Goal: Task Accomplishment & Management: Use online tool/utility

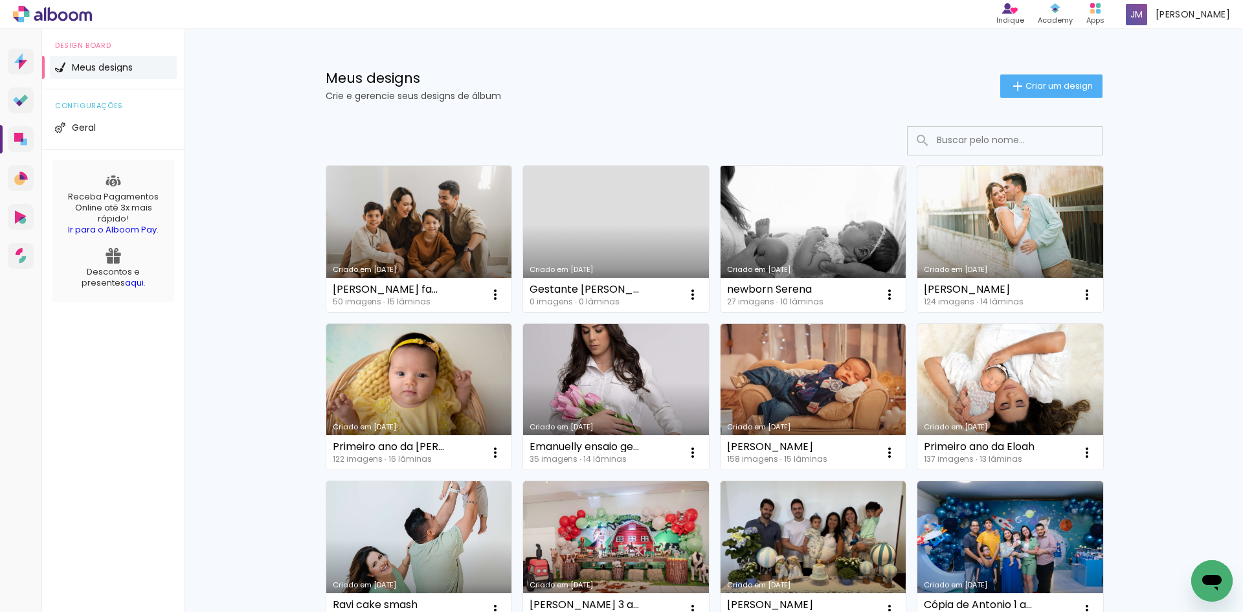
click at [792, 227] on link "Criado em [DATE]" at bounding box center [813, 239] width 186 height 146
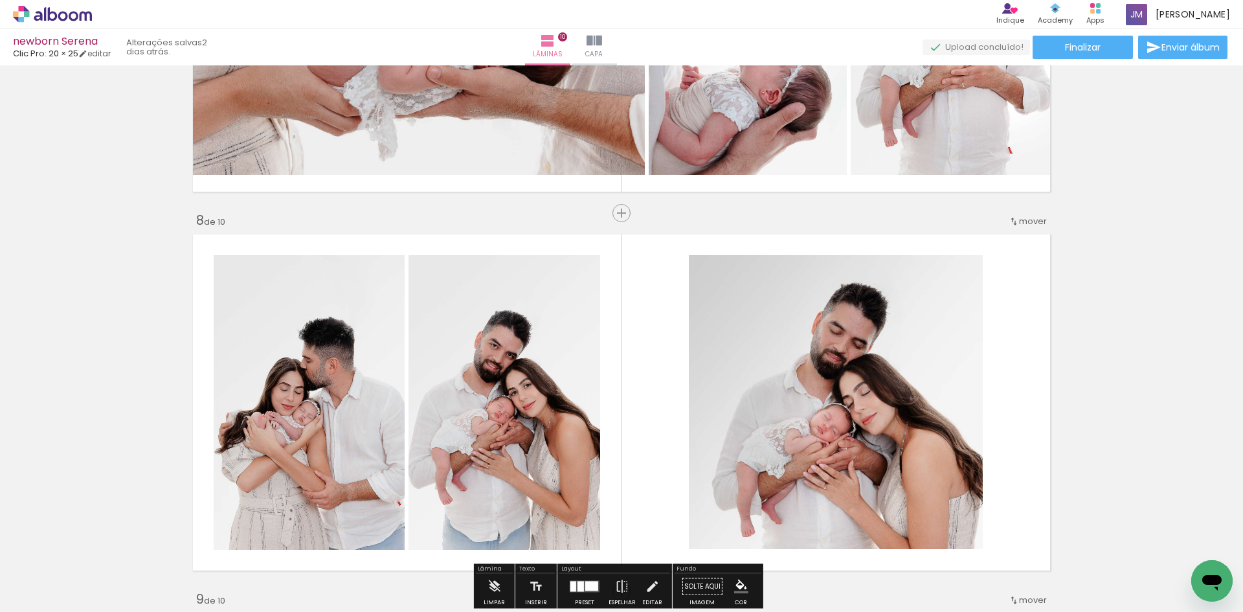
scroll to position [2654, 0]
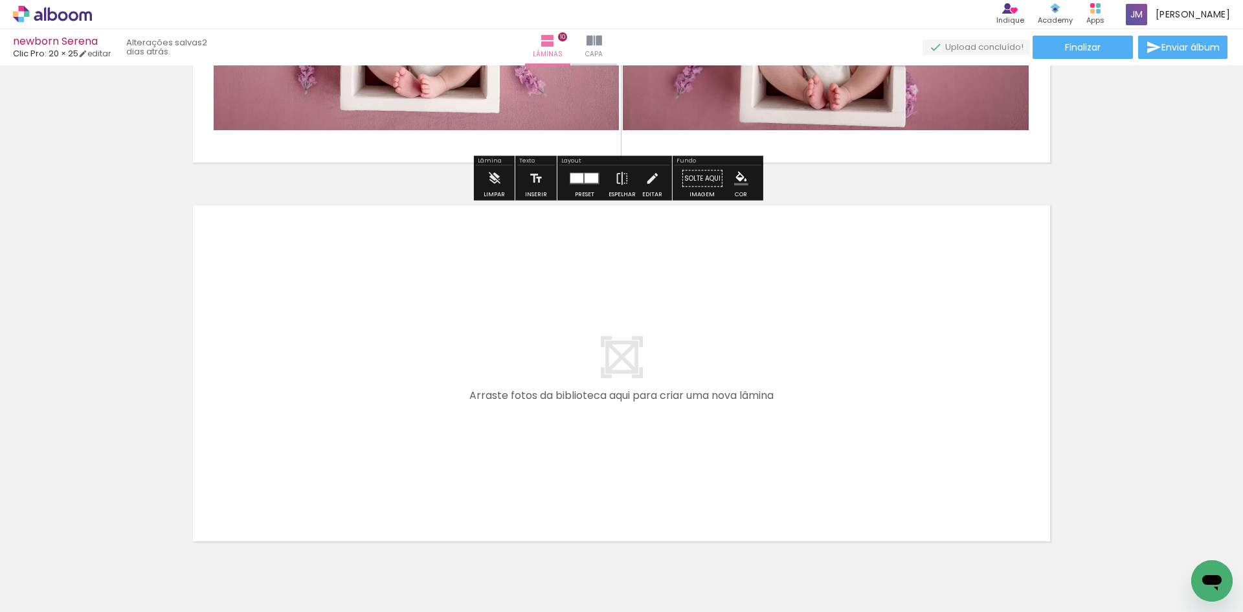
scroll to position [3366, 0]
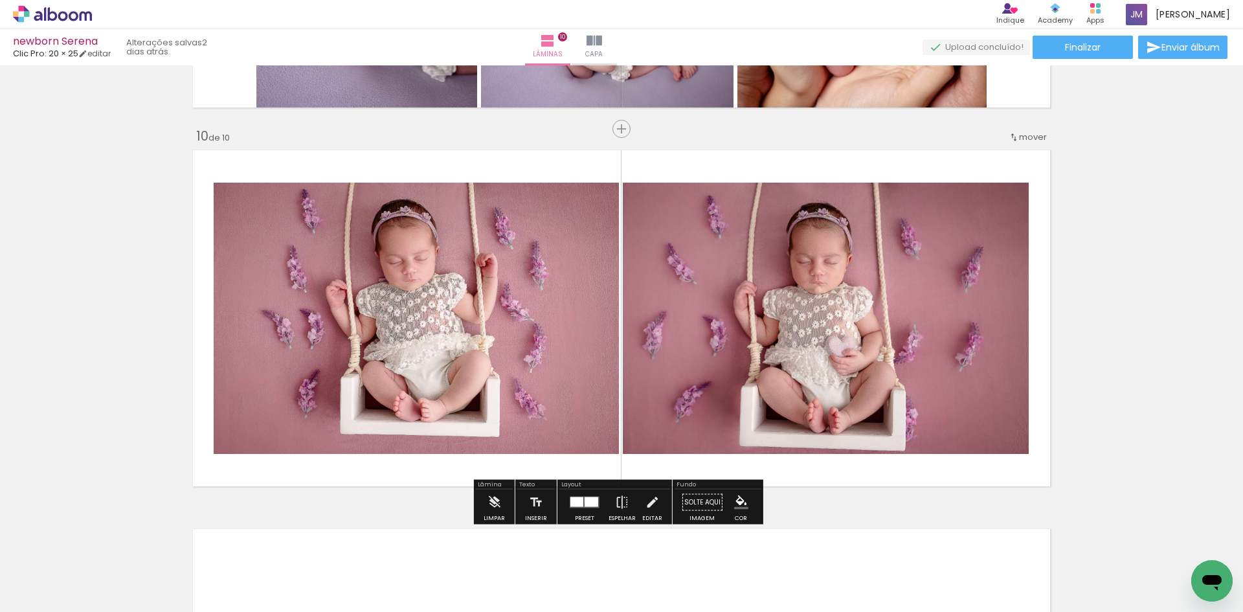
click at [585, 500] on div at bounding box center [592, 502] width 14 height 10
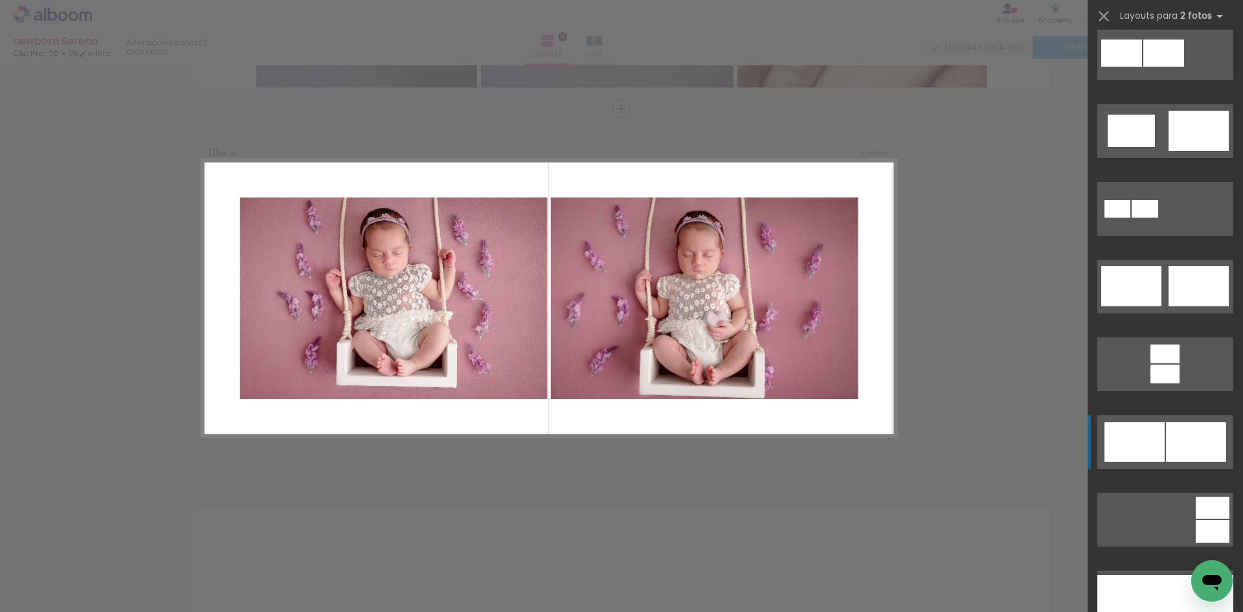
scroll to position [453, 0]
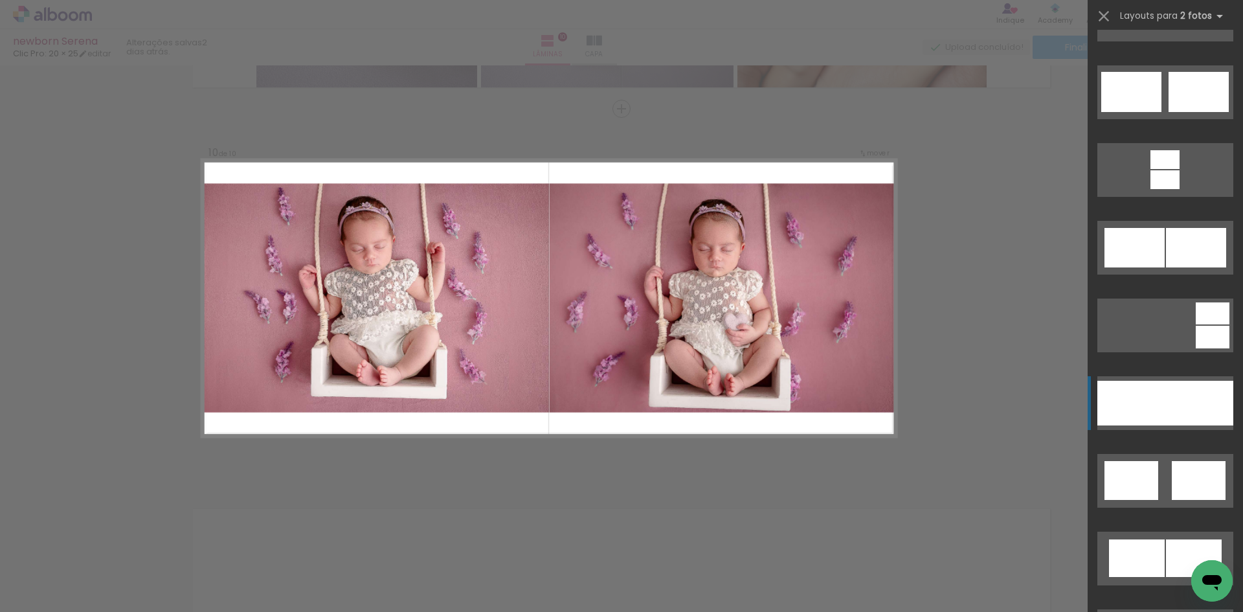
click at [1152, 412] on div at bounding box center [1131, 403] width 68 height 45
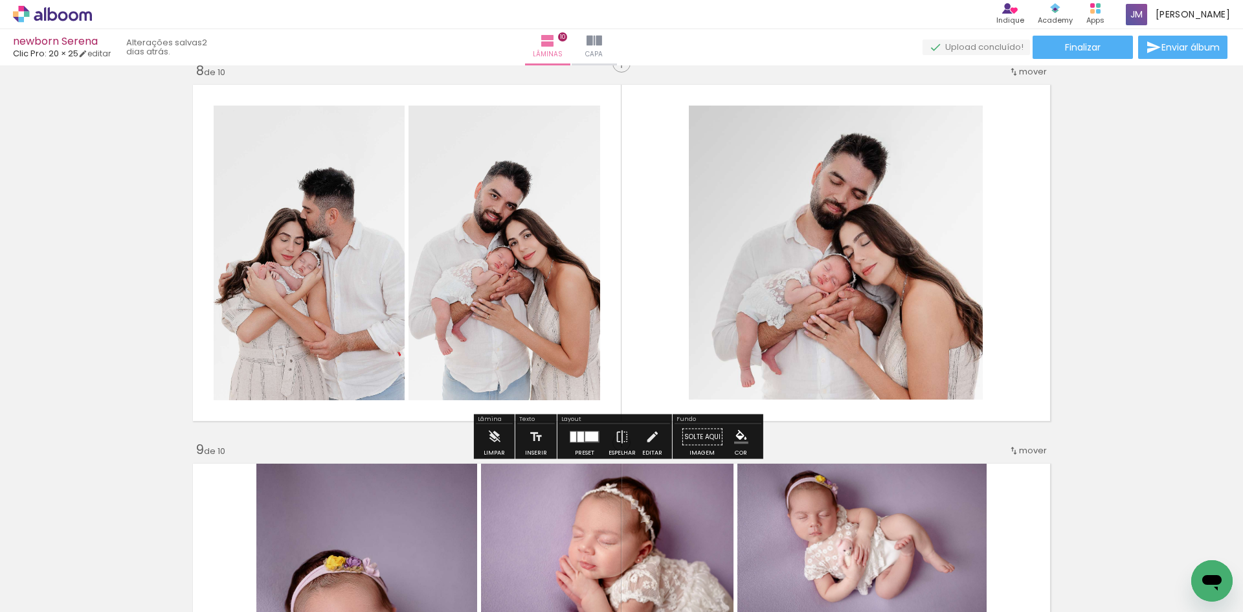
scroll to position [2609, 0]
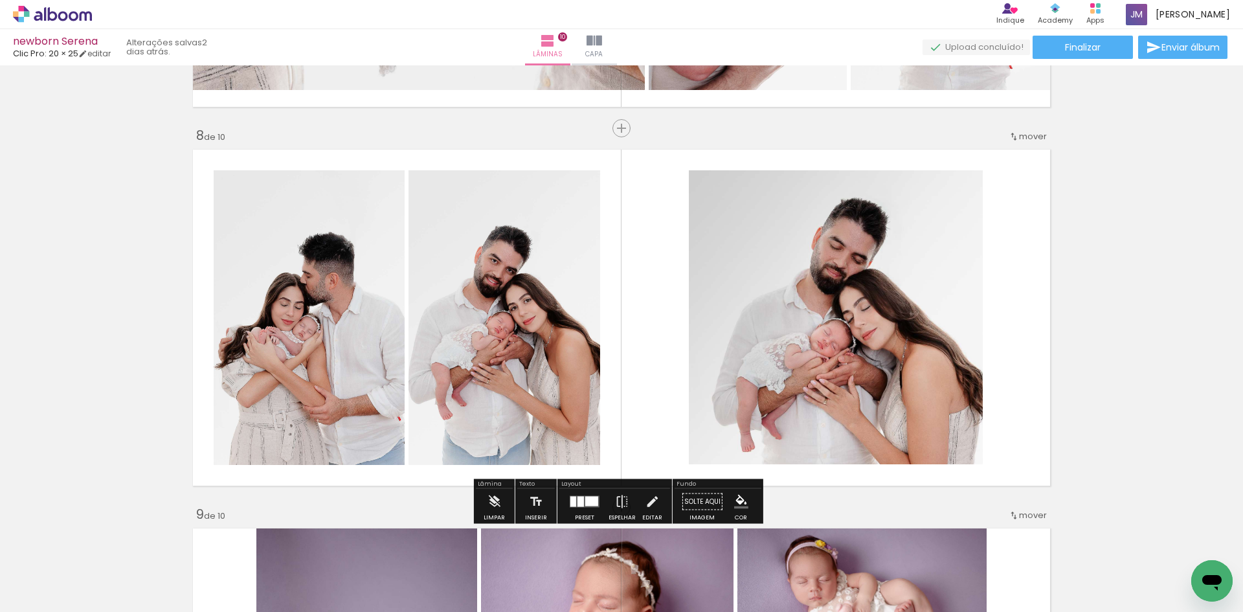
drag, startPoint x: 644, startPoint y: 386, endPoint x: 632, endPoint y: 407, distance: 24.3
click at [644, 385] on quentale-layouter at bounding box center [621, 317] width 867 height 346
drag, startPoint x: 583, startPoint y: 513, endPoint x: 588, endPoint y: 506, distance: 9.2
click at [583, 512] on div at bounding box center [584, 502] width 35 height 26
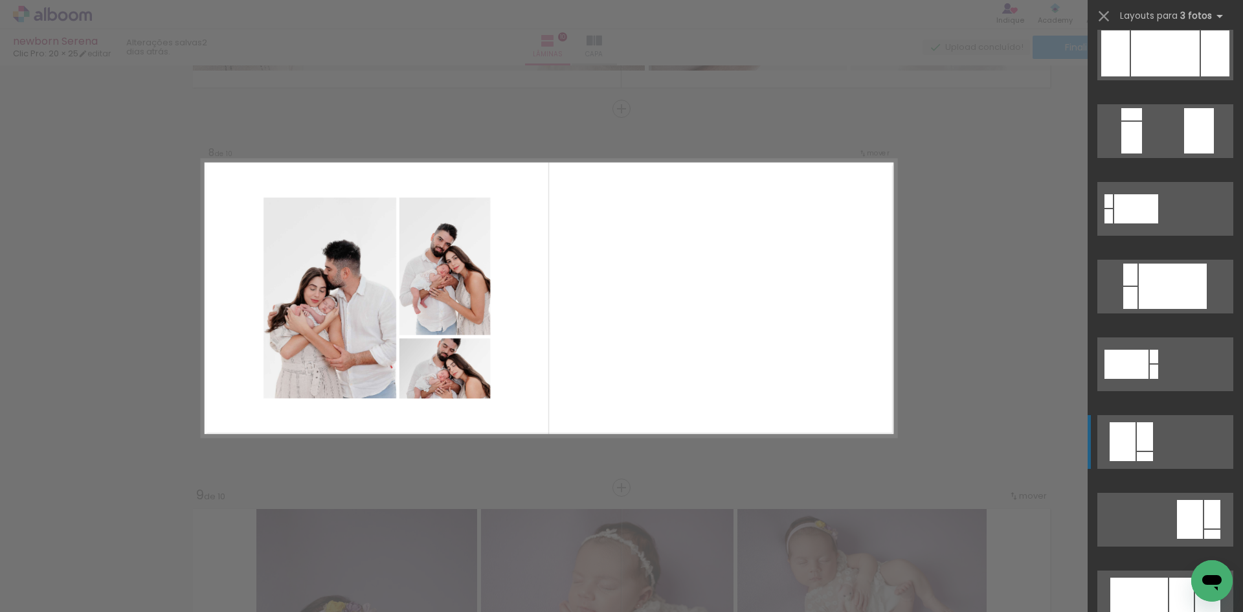
scroll to position [2771, 0]
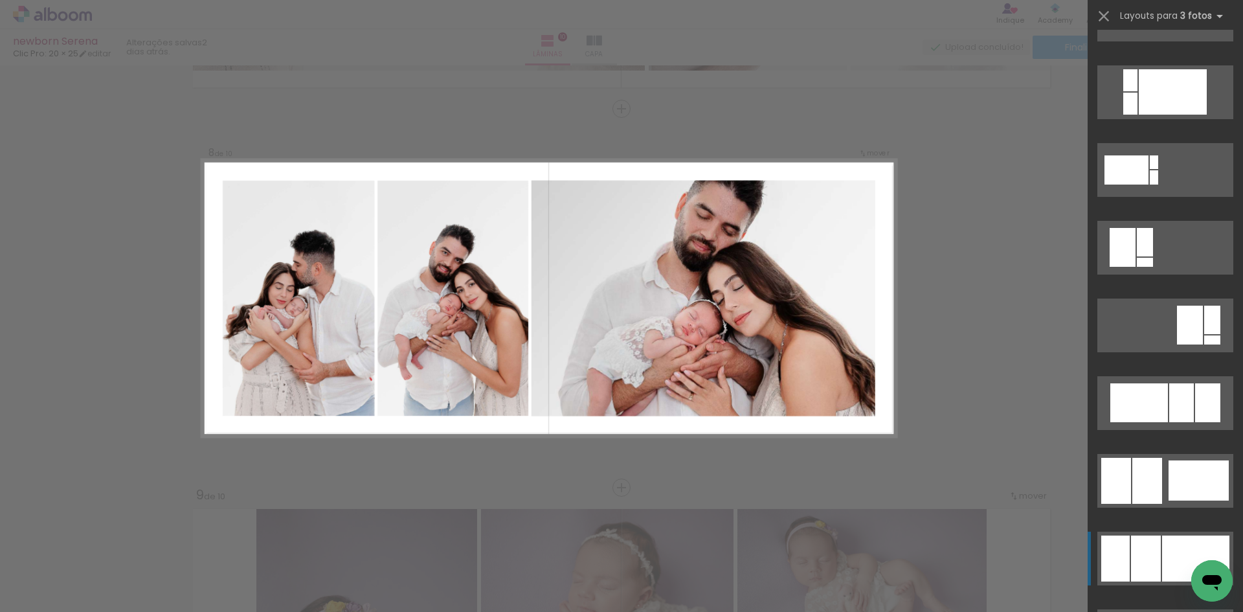
click at [1162, 557] on div at bounding box center [1195, 558] width 67 height 46
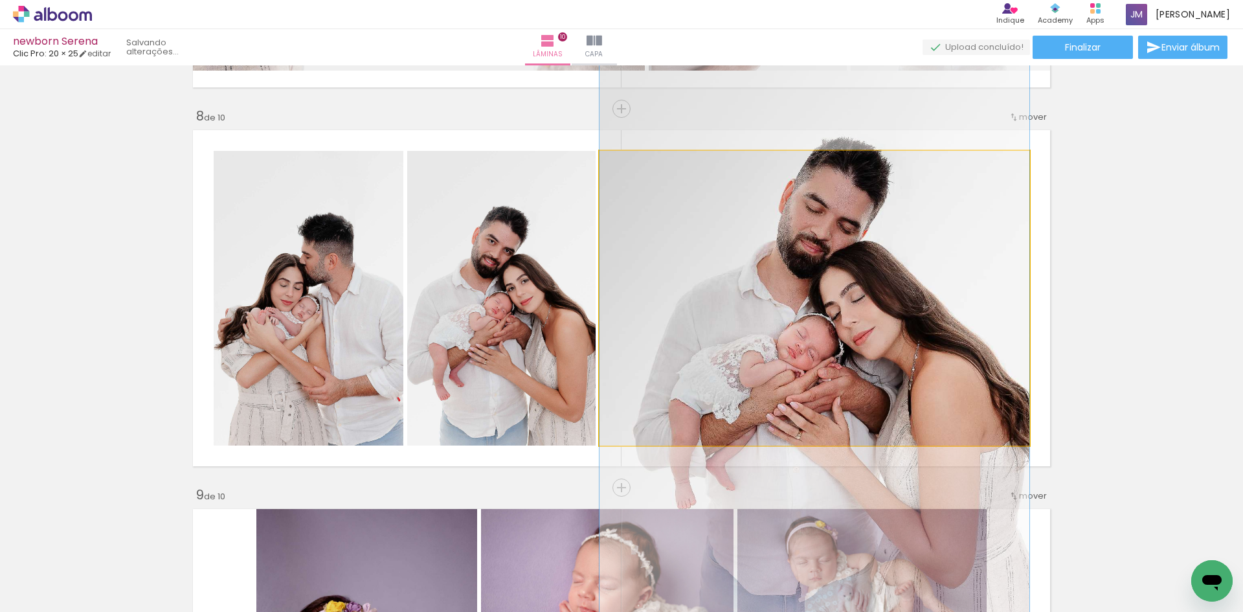
drag, startPoint x: 806, startPoint y: 254, endPoint x: 803, endPoint y: 267, distance: 14.0
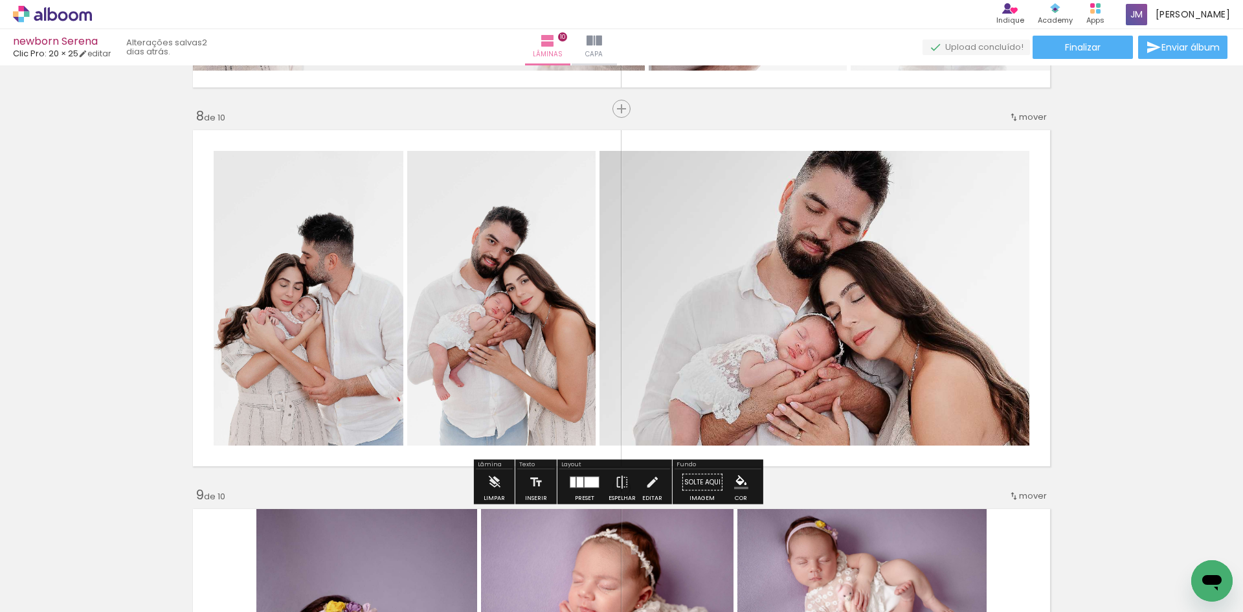
click at [585, 486] on div at bounding box center [592, 482] width 14 height 10
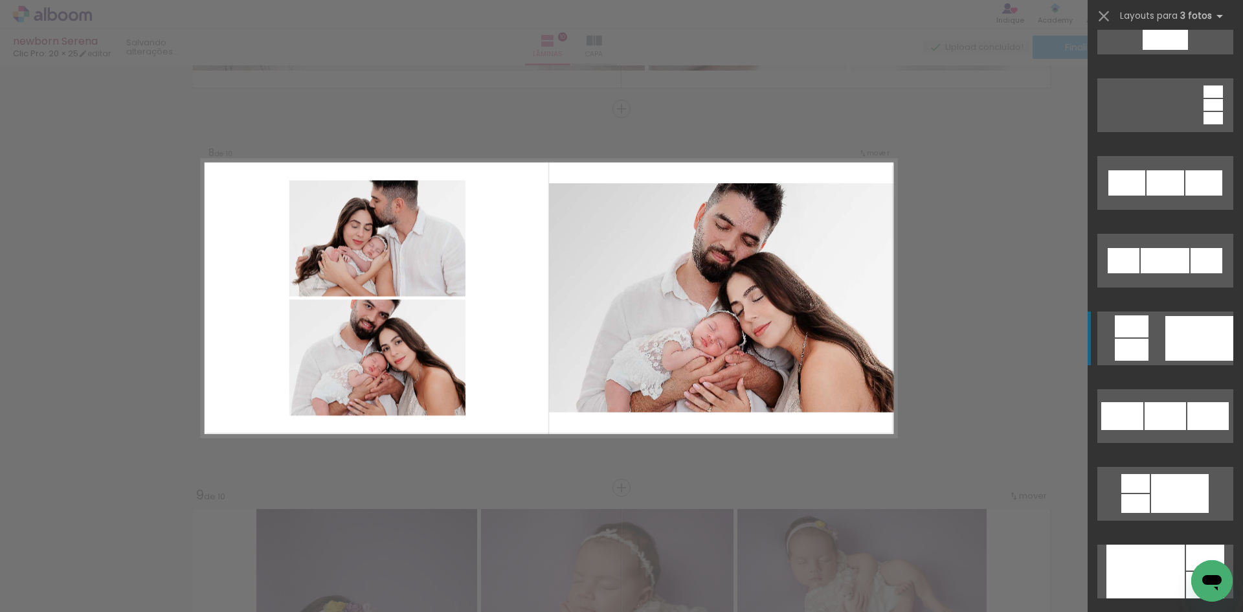
scroll to position [10047, 0]
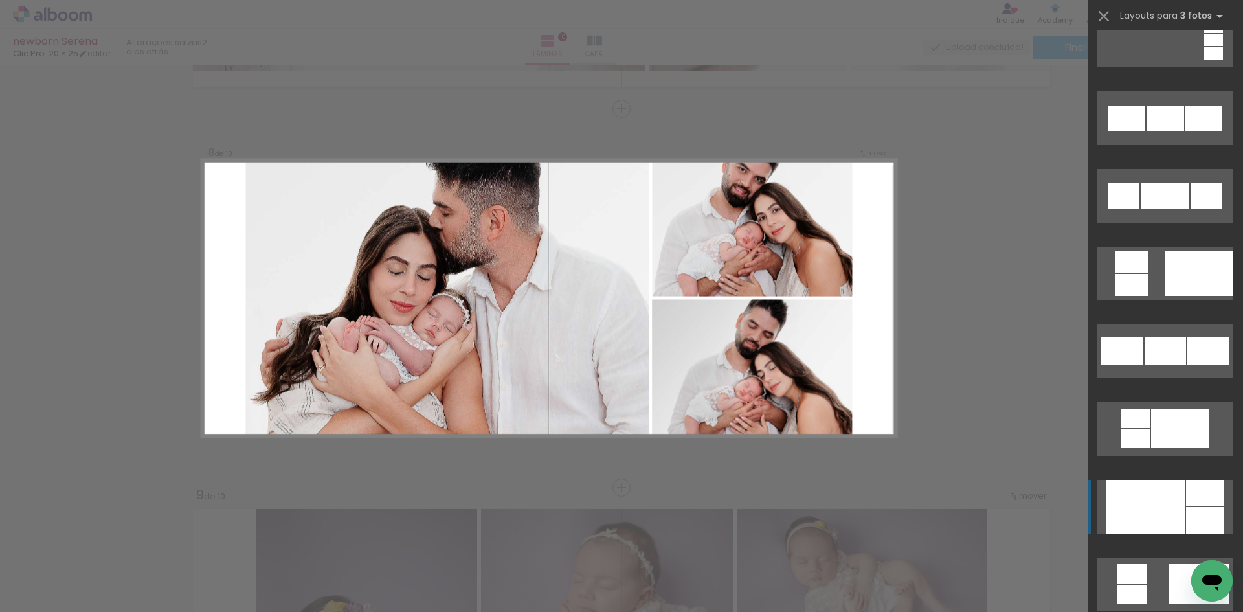
click at [1151, 497] on div at bounding box center [1145, 507] width 78 height 54
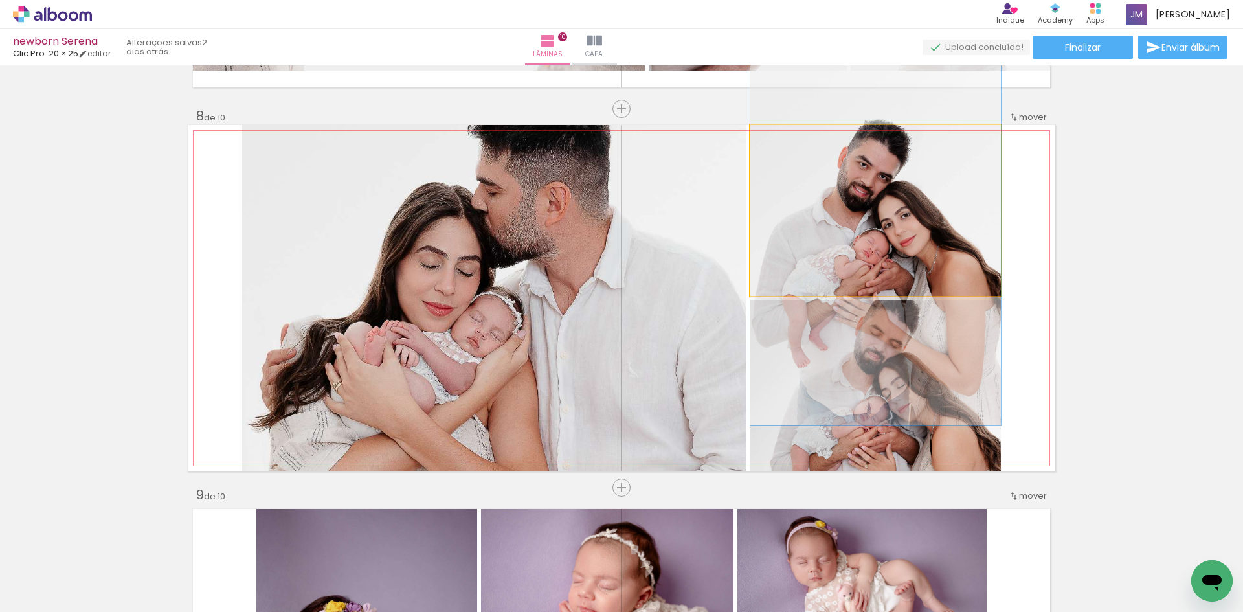
drag, startPoint x: 890, startPoint y: 204, endPoint x: 893, endPoint y: 231, distance: 27.4
